Goal: Transaction & Acquisition: Obtain resource

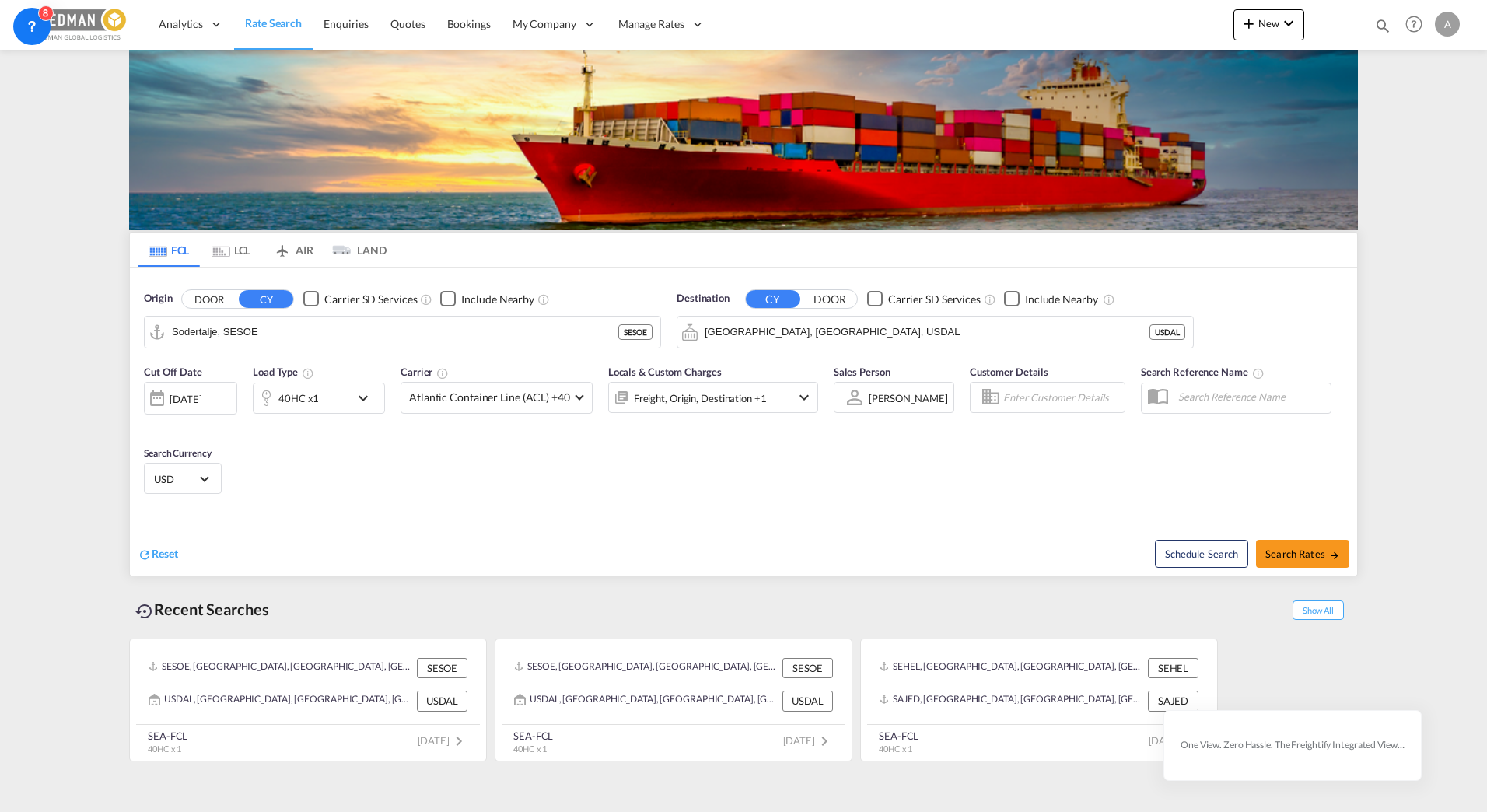
click at [416, 485] on div "Cut Off Date [DATE] [DATE] Load Type 40HC x1 Carrier Atlantic Container Line (A…" at bounding box center [743, 432] width 1227 height 151
click at [353, 331] on input "Sodertalje, SESOE" at bounding box center [412, 332] width 480 height 24
click at [287, 334] on input "Sodertalje, SESOE" at bounding box center [412, 332] width 480 height 24
click at [336, 332] on input "Sodertalje, SESOE" at bounding box center [412, 332] width 480 height 24
click at [640, 331] on button "Clear Input" at bounding box center [645, 332] width 24 height 24
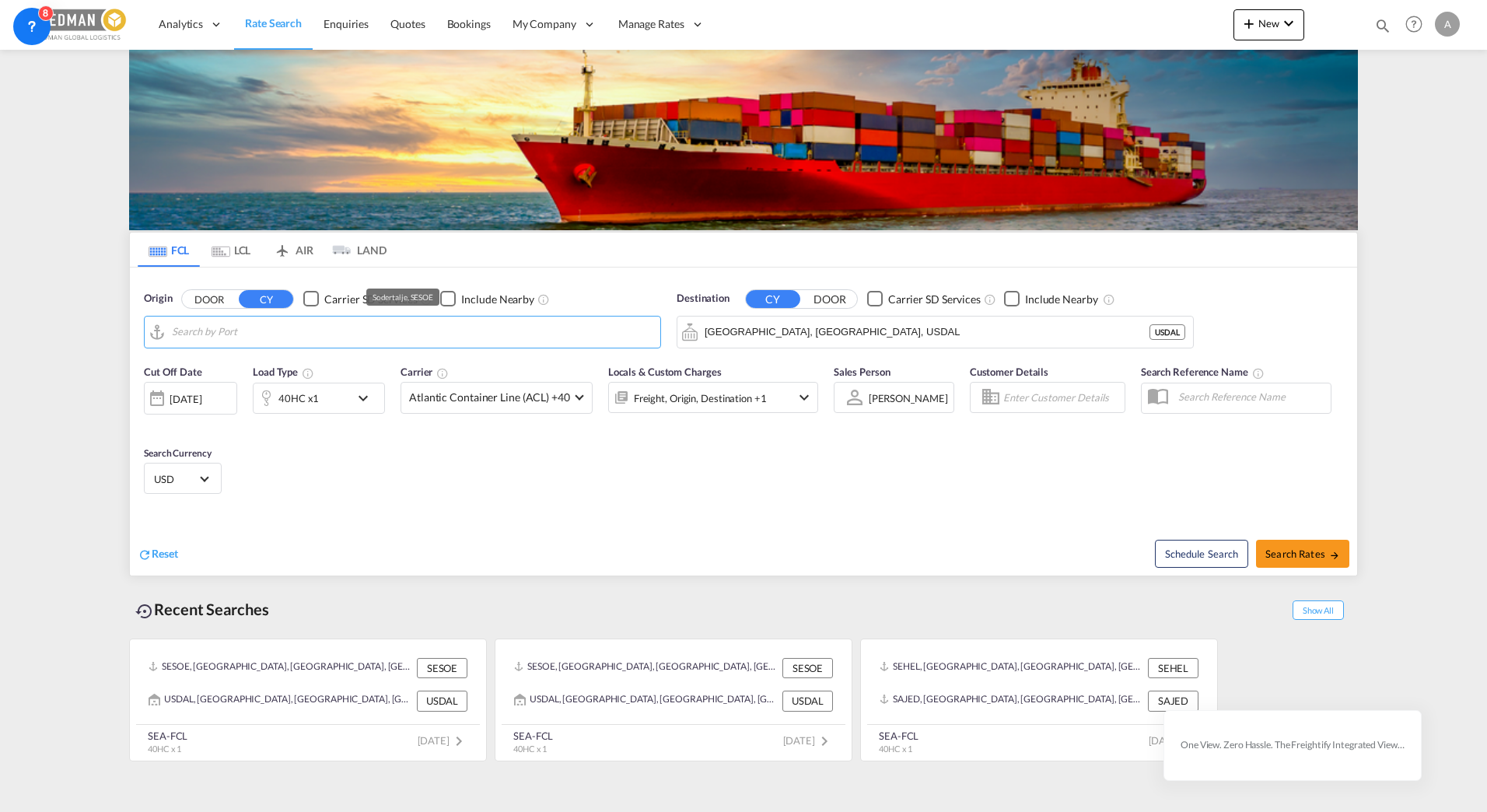
click at [229, 336] on input "Search by Port" at bounding box center [412, 332] width 480 height 24
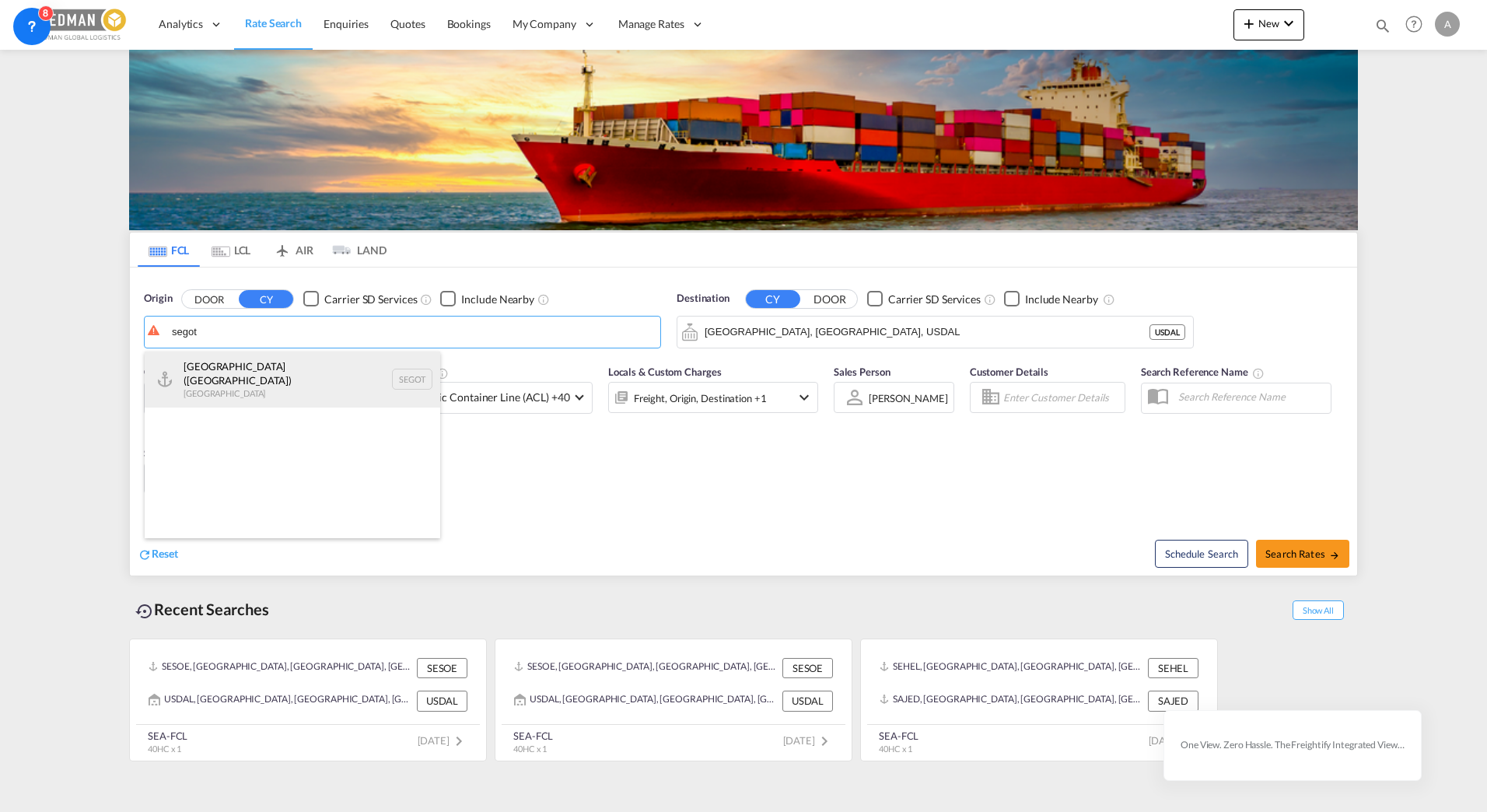
click at [250, 369] on div "[GEOGRAPHIC_DATA] ([GEOGRAPHIC_DATA]) [GEOGRAPHIC_DATA] SEGOT" at bounding box center [293, 379] width 295 height 56
type input "[GEOGRAPHIC_DATA] ([GEOGRAPHIC_DATA]), [GEOGRAPHIC_DATA]"
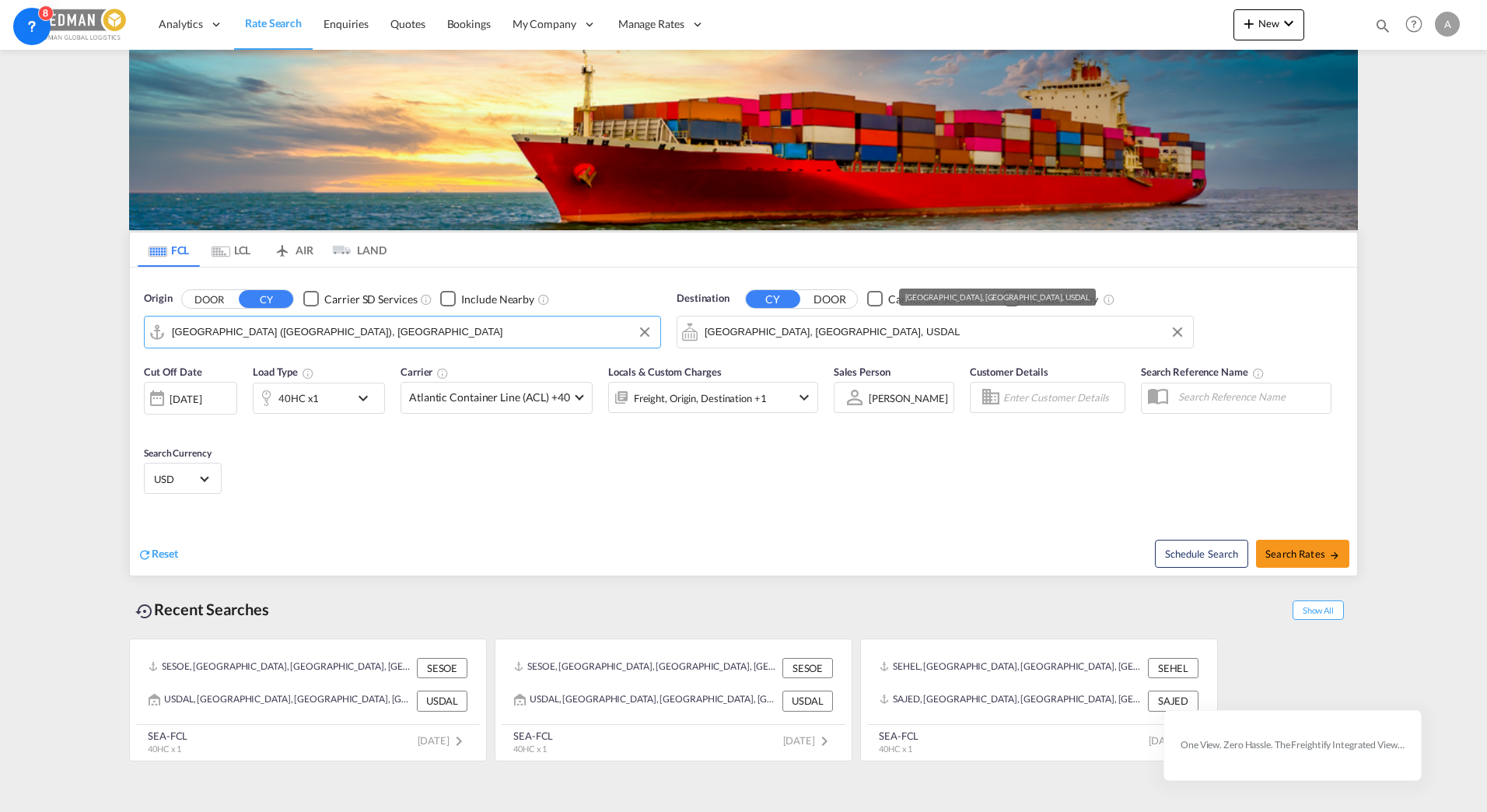
click at [815, 337] on input "[GEOGRAPHIC_DATA], [GEOGRAPHIC_DATA], USDAL" at bounding box center [945, 332] width 480 height 24
click at [1182, 326] on md-icon "Clear Input" at bounding box center [1177, 332] width 17 height 17
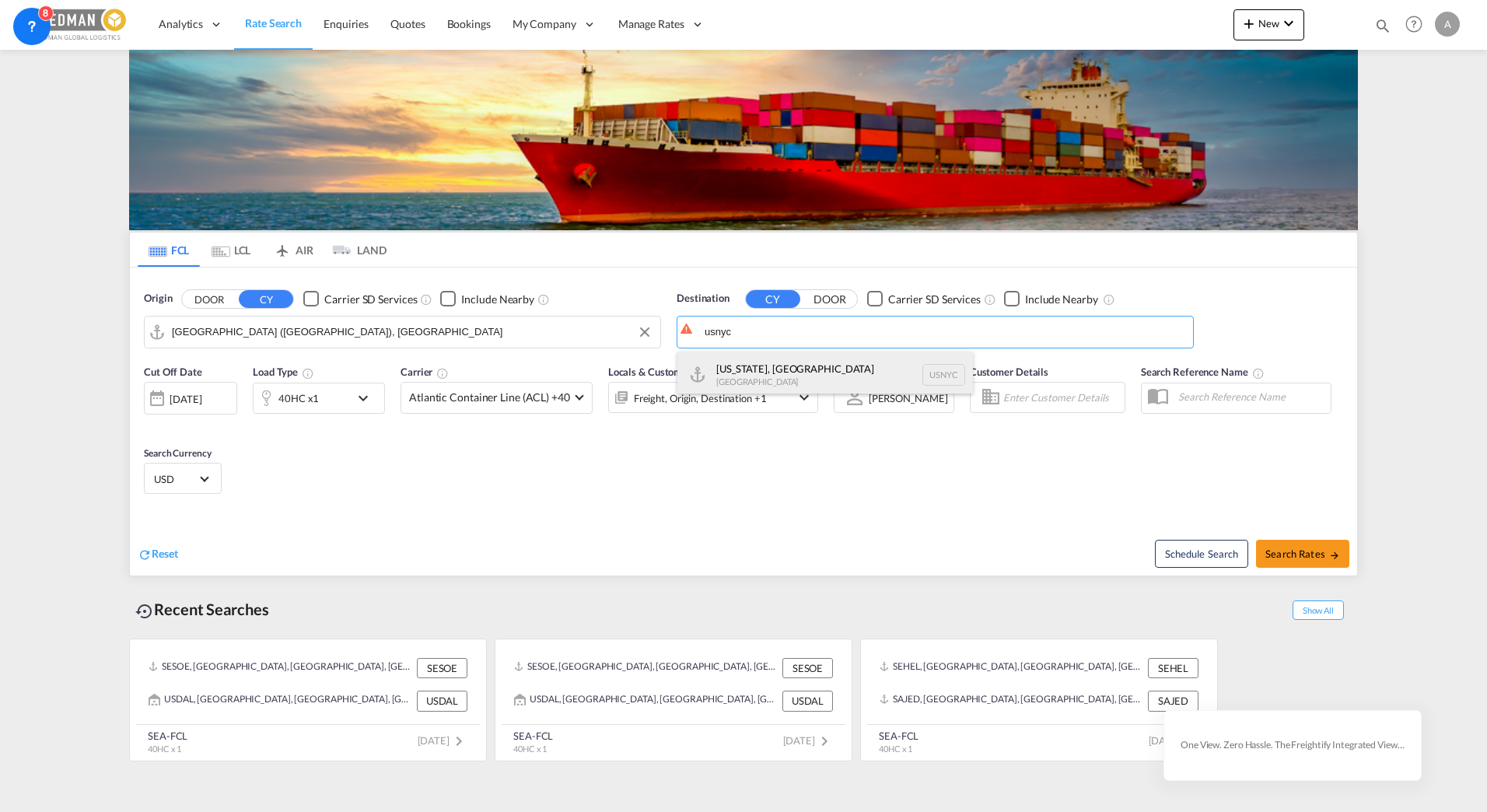
click at [815, 361] on div "[US_STATE], [GEOGRAPHIC_DATA] [GEOGRAPHIC_DATA] USNYC" at bounding box center [825, 375] width 295 height 46
type input "[US_STATE], [GEOGRAPHIC_DATA], USNYC"
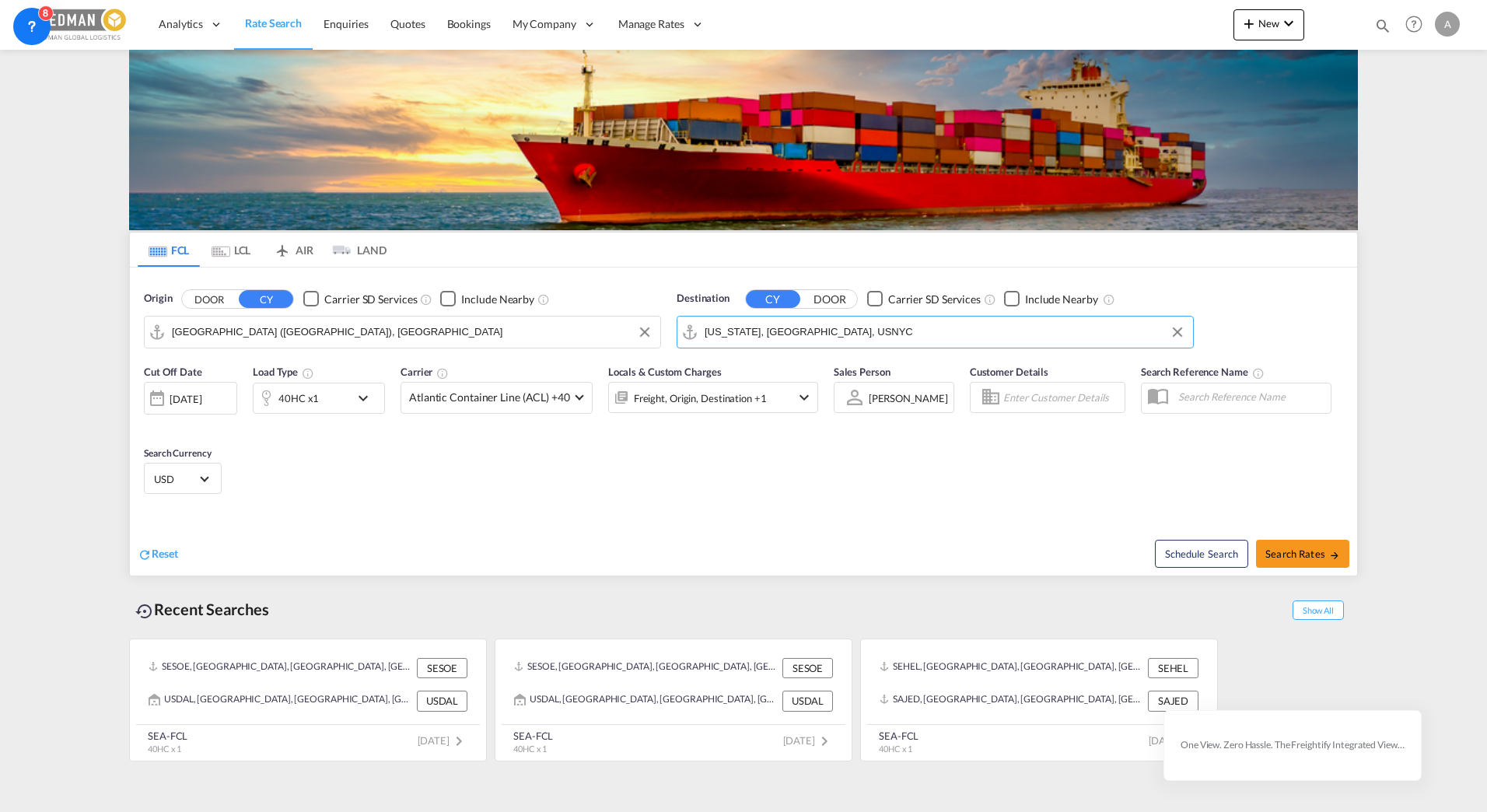
click at [511, 476] on div "Cut Off Date [DATE] [DATE] Load Type 40HC x1 Carrier Atlantic Container Line (A…" at bounding box center [743, 432] width 1227 height 151
click at [513, 483] on div "Cut Off Date [DATE] [DATE] Load Type 40HC x1 Carrier Atlantic Container Line (A…" at bounding box center [743, 432] width 1227 height 151
click at [1295, 548] on span "Search Rates" at bounding box center [1303, 554] width 75 height 13
type input "SEGOT to USNYC / [DATE]"
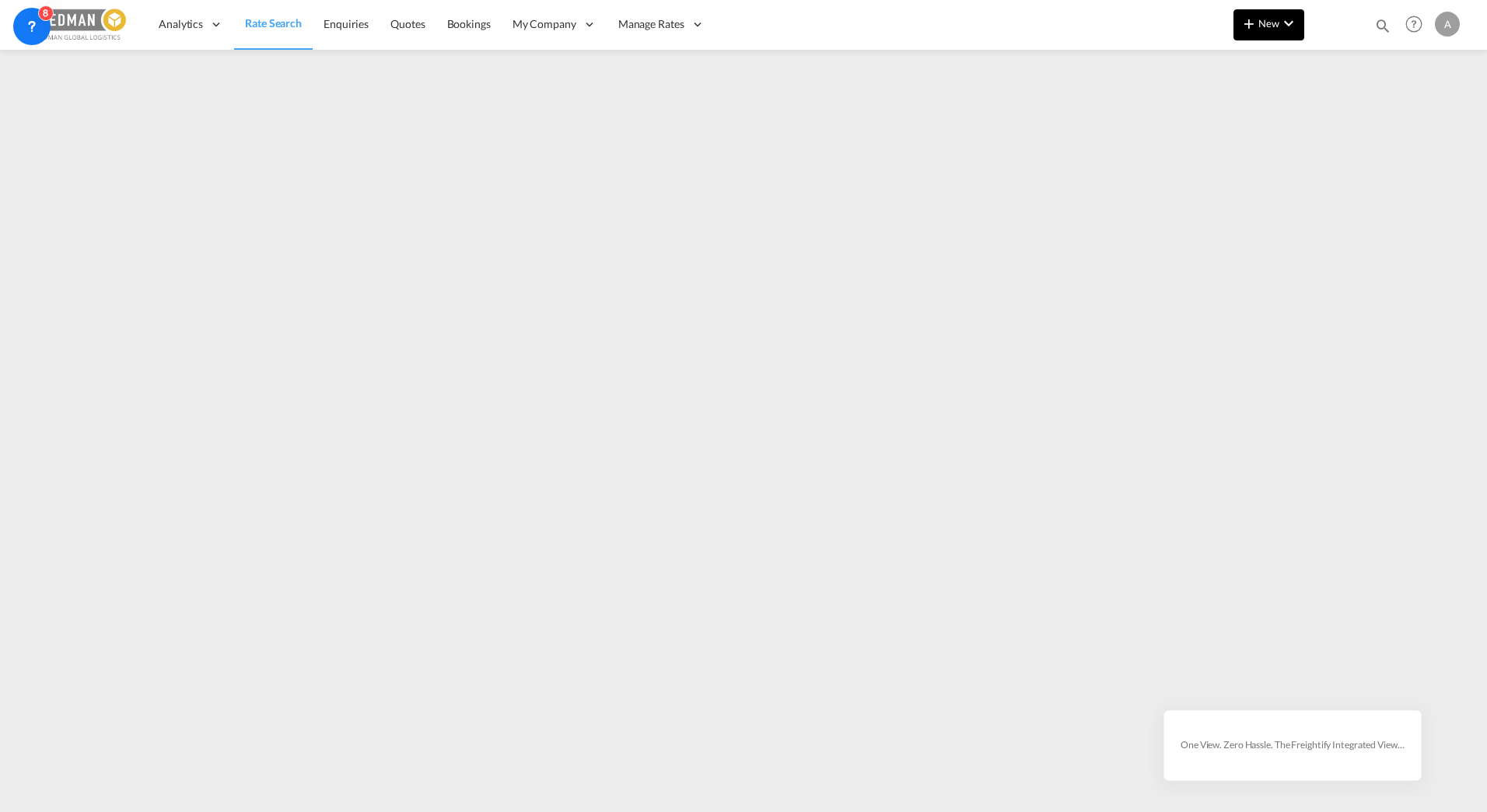
click at [1265, 18] on span "New" at bounding box center [1269, 24] width 58 height 13
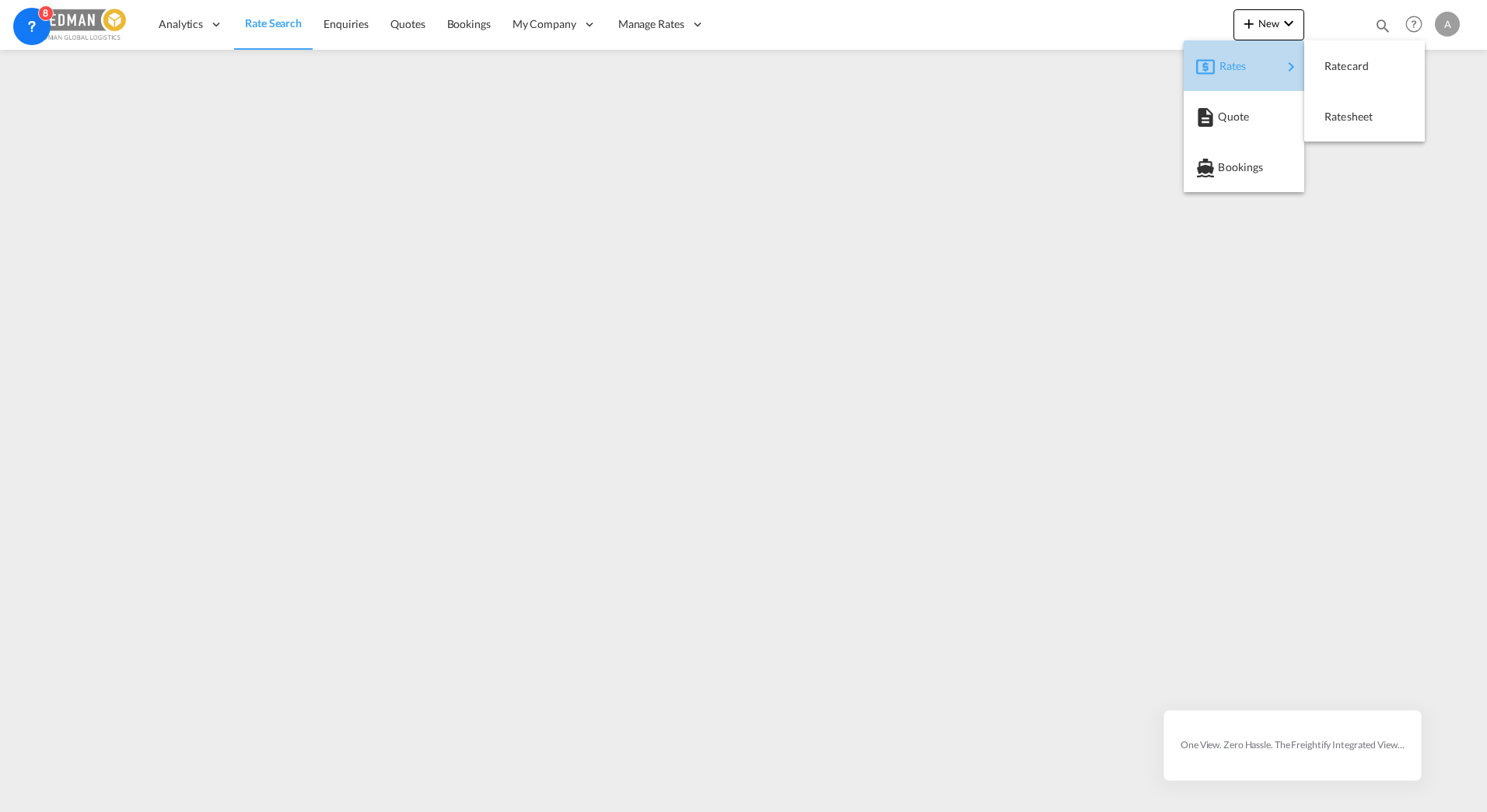
click at [1238, 71] on span "Rates" at bounding box center [1229, 66] width 18 height 31
click at [1342, 117] on span "Ratesheet" at bounding box center [1333, 117] width 17 height 31
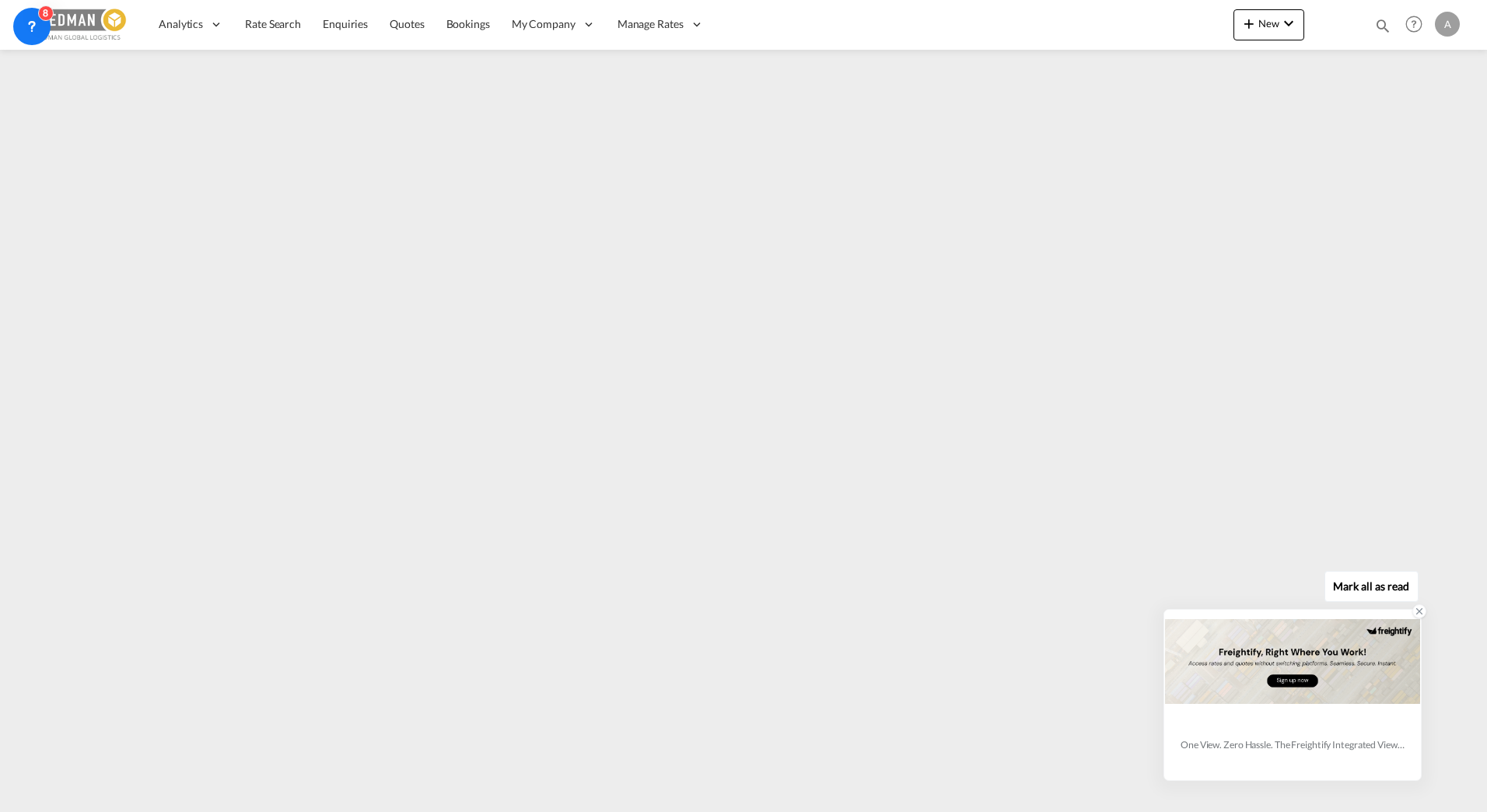
click at [1418, 612] on icon at bounding box center [1420, 612] width 11 height 11
